Goal: Information Seeking & Learning: Learn about a topic

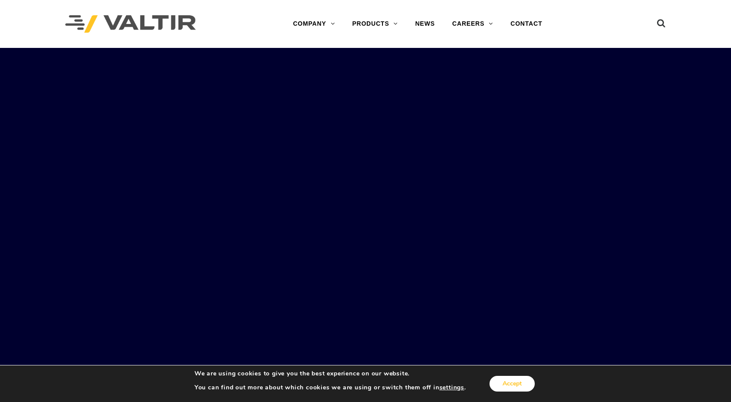
click at [501, 387] on button "Accept" at bounding box center [512, 384] width 45 height 16
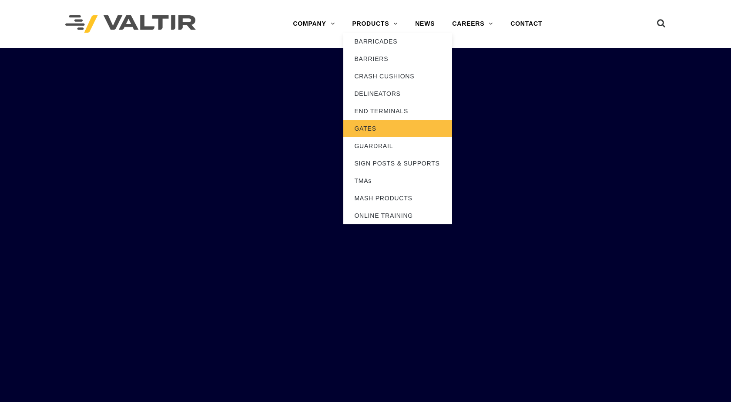
click at [369, 128] on link "GATES" at bounding box center [397, 128] width 109 height 17
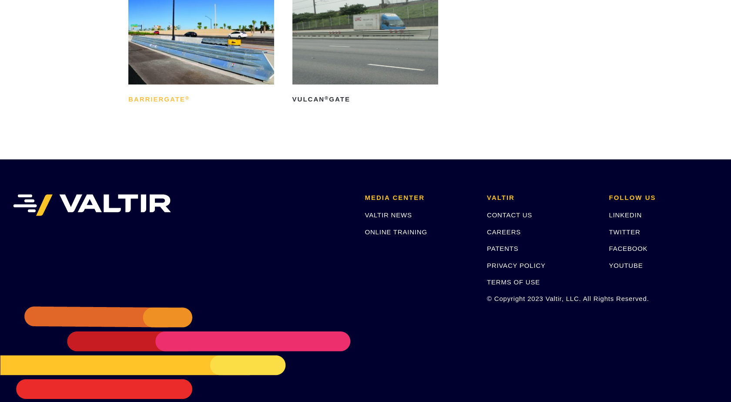
scroll to position [50, 0]
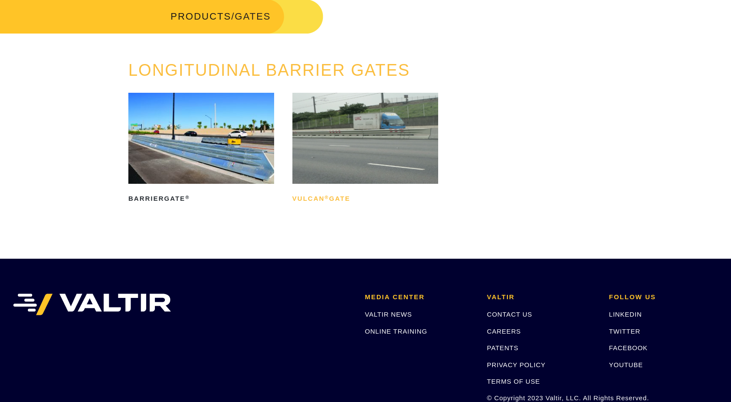
click at [328, 200] on sup "®" at bounding box center [327, 197] width 4 height 5
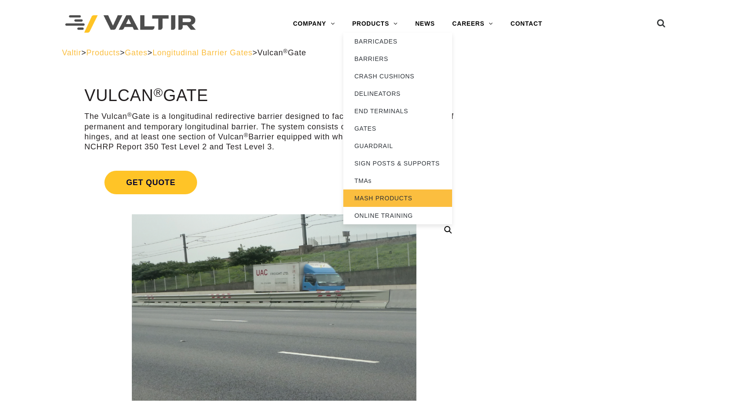
click at [382, 195] on link "MASH PRODUCTS" at bounding box center [397, 197] width 109 height 17
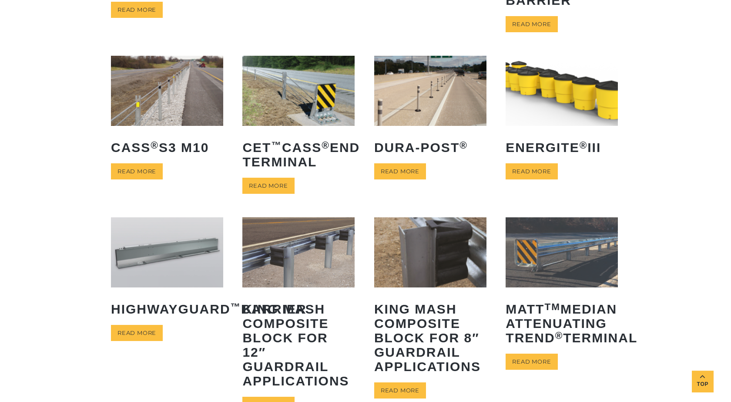
scroll to position [248, 0]
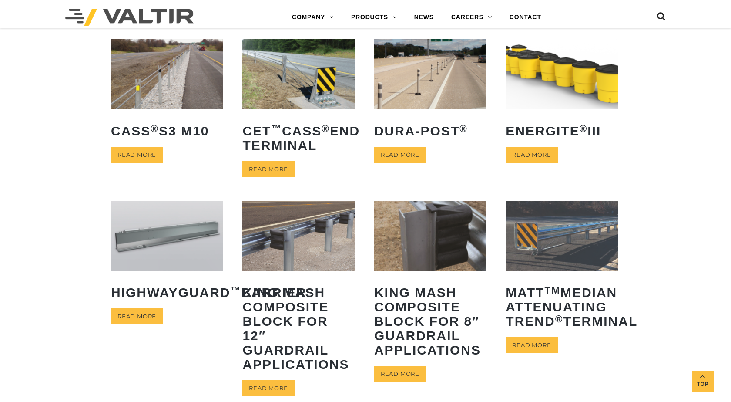
click at [409, 242] on img at bounding box center [430, 236] width 112 height 70
